Goal: Use online tool/utility

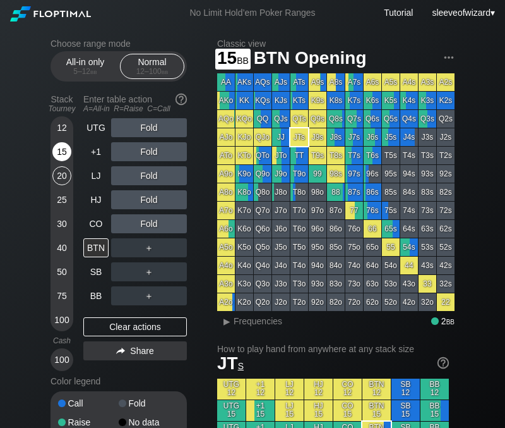
click at [62, 154] on div "15" at bounding box center [61, 151] width 19 height 19
click at [62, 149] on div "15" at bounding box center [61, 151] width 19 height 19
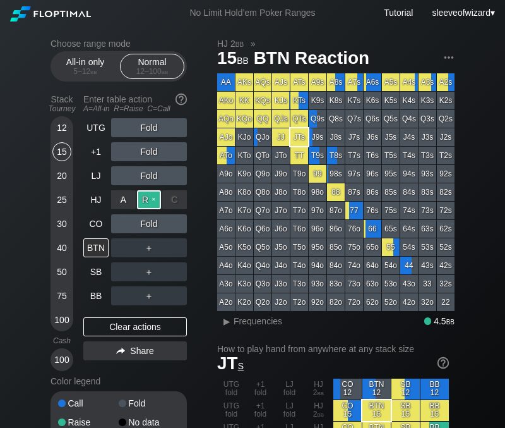
click at [150, 197] on div "R ✕" at bounding box center [149, 199] width 25 height 19
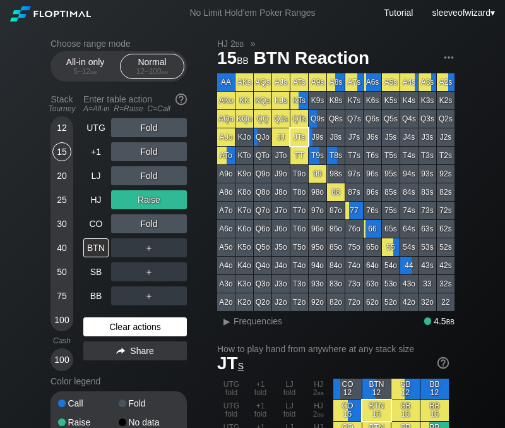
click at [155, 326] on div "Clear actions" at bounding box center [135, 326] width 104 height 19
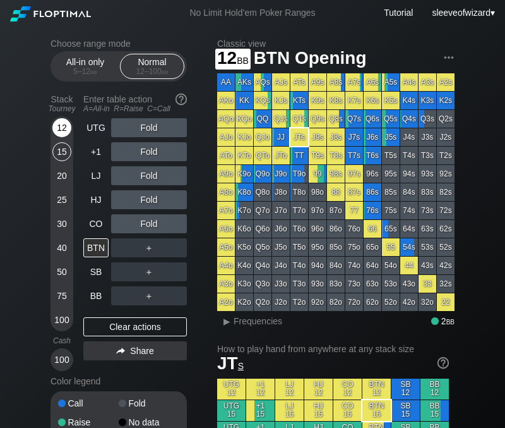
click at [57, 126] on div "12" at bounding box center [61, 127] width 19 height 19
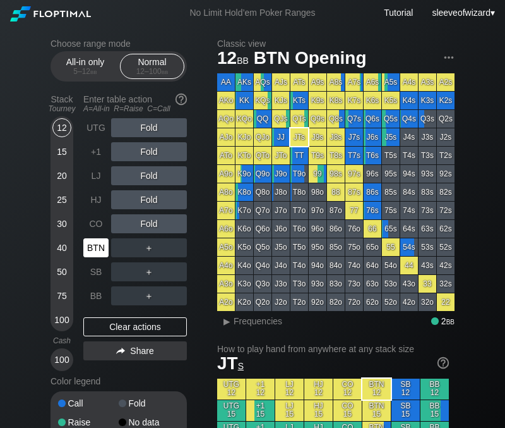
click at [97, 248] on div "BTN" at bounding box center [95, 247] width 25 height 19
click at [63, 129] on div "12" at bounding box center [61, 127] width 19 height 19
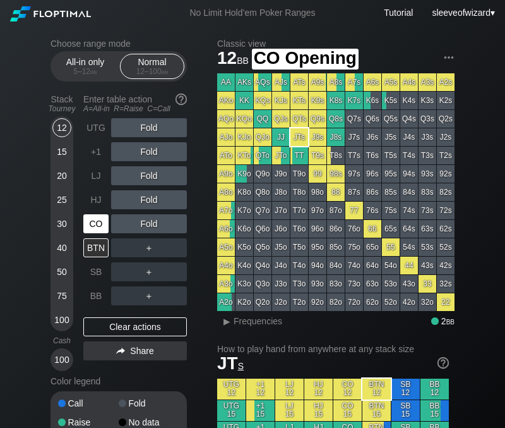
click at [92, 222] on div "CO" at bounding box center [95, 223] width 25 height 19
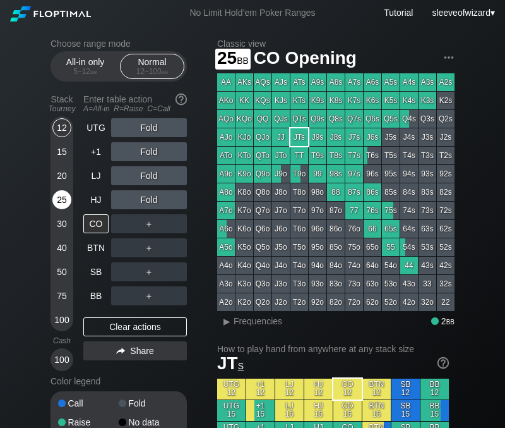
click at [60, 200] on div "25" at bounding box center [61, 199] width 19 height 19
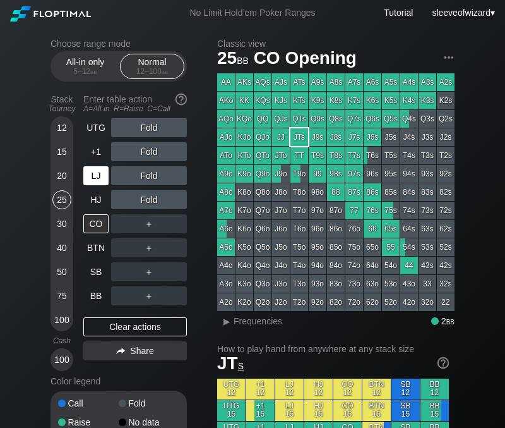
click at [97, 179] on div "LJ" at bounding box center [95, 175] width 25 height 19
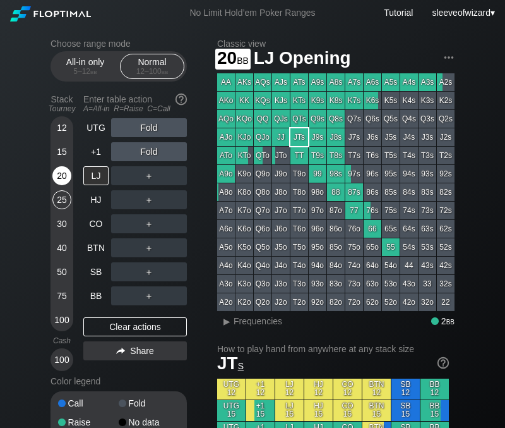
click at [63, 179] on div "20" at bounding box center [61, 175] width 19 height 19
